Goal: Information Seeking & Learning: Find contact information

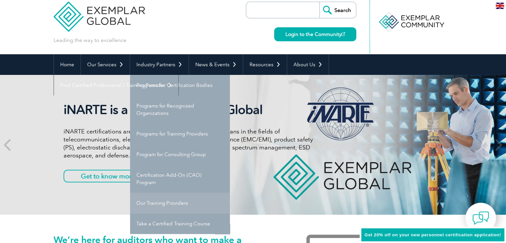
scroll to position [33, 0]
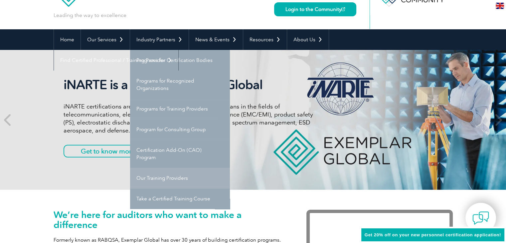
click at [172, 176] on link "Our Training Providers" at bounding box center [180, 178] width 100 height 21
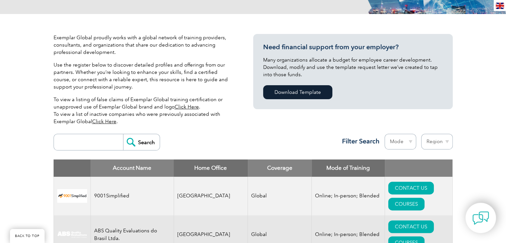
scroll to position [200, 0]
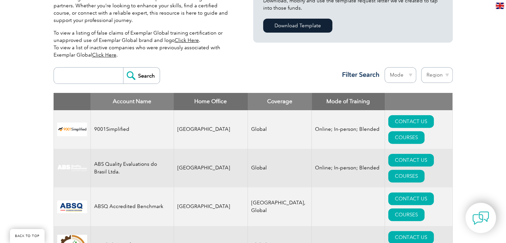
click at [94, 75] on input "search" at bounding box center [90, 76] width 66 height 16
type input "jmd british"
click at [123, 68] on input "Search" at bounding box center [141, 76] width 37 height 16
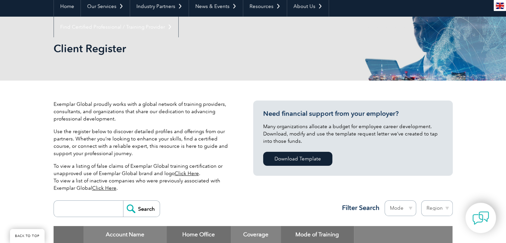
scroll to position [233, 0]
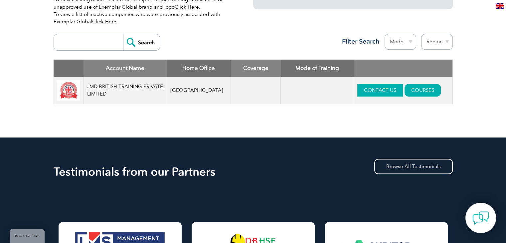
click at [369, 89] on link "CONTACT US" at bounding box center [380, 90] width 46 height 13
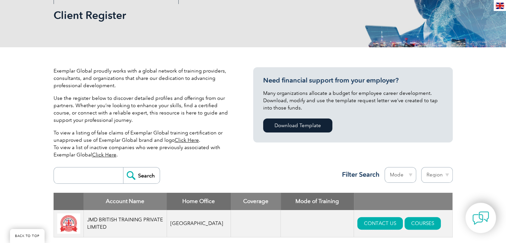
scroll to position [0, 0]
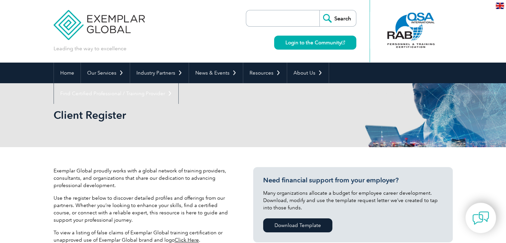
click at [107, 18] on img at bounding box center [99, 20] width 91 height 40
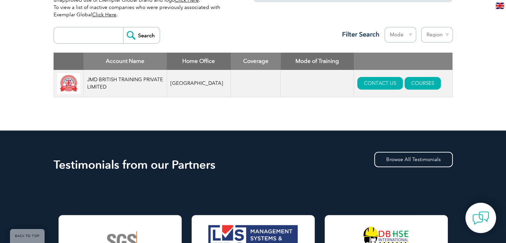
scroll to position [233, 0]
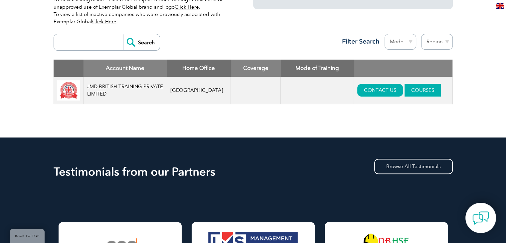
click at [405, 91] on link "COURSES" at bounding box center [423, 90] width 36 height 13
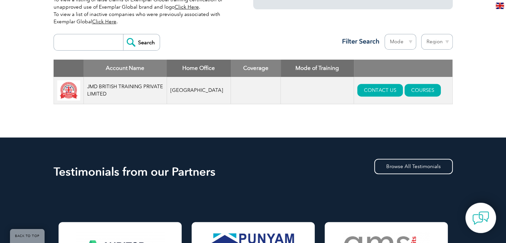
click at [80, 44] on input "search" at bounding box center [90, 42] width 66 height 16
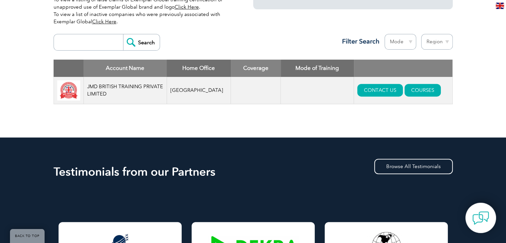
click at [93, 32] on div "Search Region Australia Bahrain Bangladesh Brazil Canada Colombia Dominican Rep…" at bounding box center [253, 45] width 399 height 29
click at [79, 52] on div "Search Region Australia Bahrain Bangladesh Brazil Canada Colombia Dominican Rep…" at bounding box center [253, 45] width 399 height 29
click at [82, 43] on input "search" at bounding box center [90, 42] width 66 height 16
click at [85, 44] on input "search" at bounding box center [90, 42] width 66 height 16
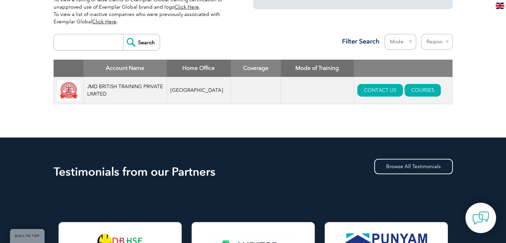
click at [85, 44] on input "search" at bounding box center [90, 42] width 66 height 16
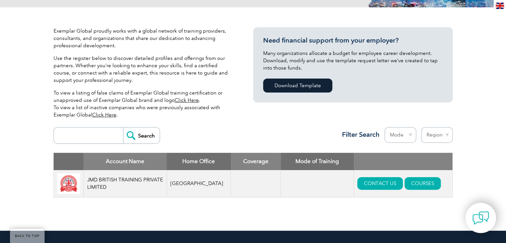
scroll to position [140, 0]
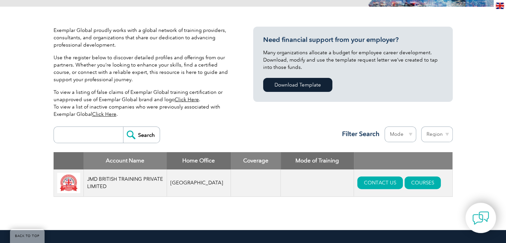
click at [81, 138] on input "search" at bounding box center [90, 135] width 66 height 16
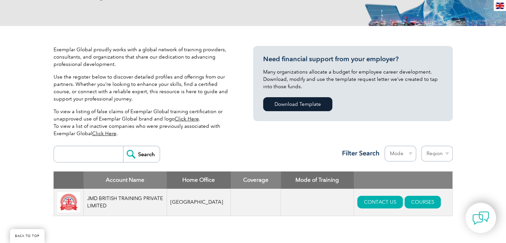
scroll to position [114, 0]
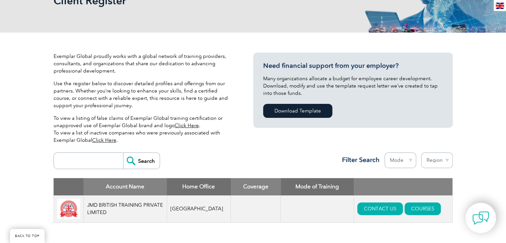
click at [81, 166] on input "search" at bounding box center [90, 161] width 66 height 16
type input "n"
click at [439, 157] on select "Region Australia Bahrain Bangladesh Brazil Canada Colombia Dominican Republic E…" at bounding box center [437, 160] width 32 height 16
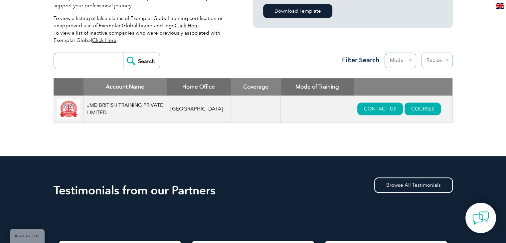
scroll to position [81, 0]
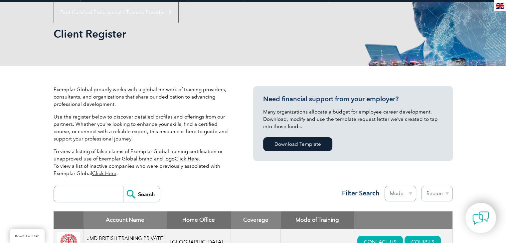
click at [442, 196] on select "Region Australia Bahrain Bangladesh Brazil Canada Colombia Dominican Republic E…" at bounding box center [437, 194] width 32 height 16
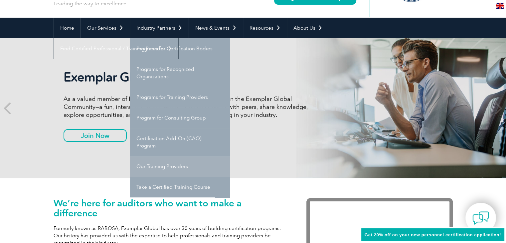
scroll to position [57, 0]
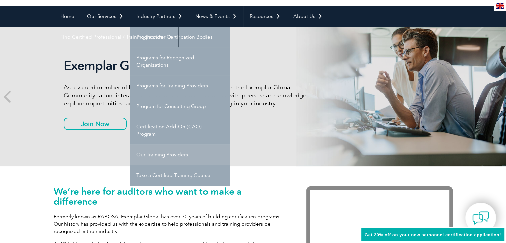
click at [176, 157] on link "Our Training Providers" at bounding box center [180, 154] width 100 height 21
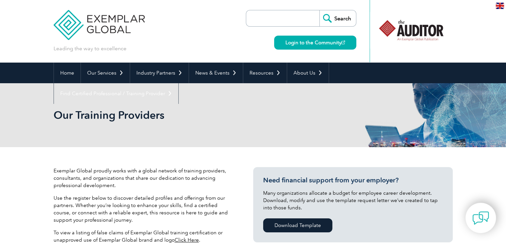
click at [122, 97] on div "Our Training Providers" at bounding box center [253, 115] width 399 height 64
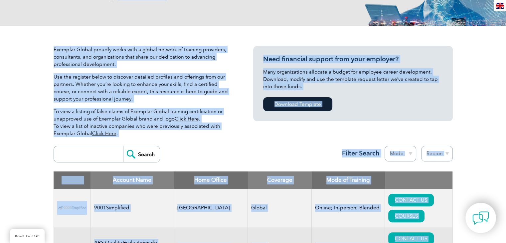
drag, startPoint x: 122, startPoint y: 97, endPoint x: 114, endPoint y: 249, distance: 152.2
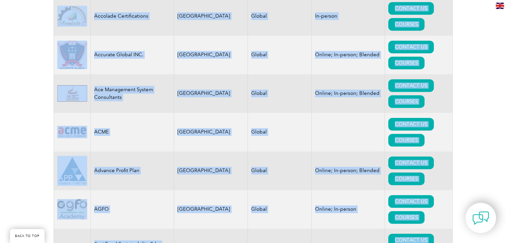
scroll to position [429, 0]
